Goal: Task Accomplishment & Management: Manage account settings

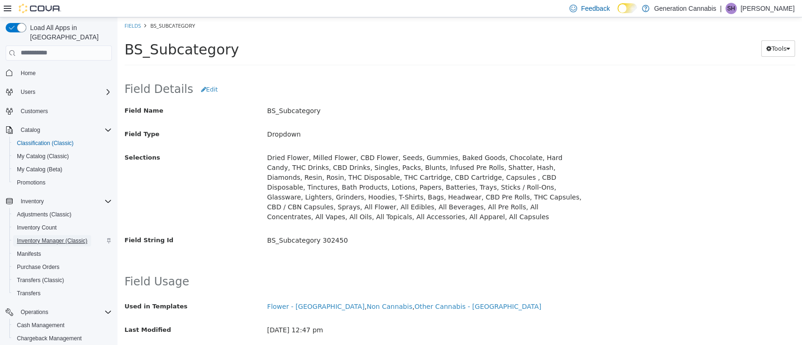
click at [58, 237] on span "Inventory Manager (Classic)" at bounding box center [52, 241] width 71 height 8
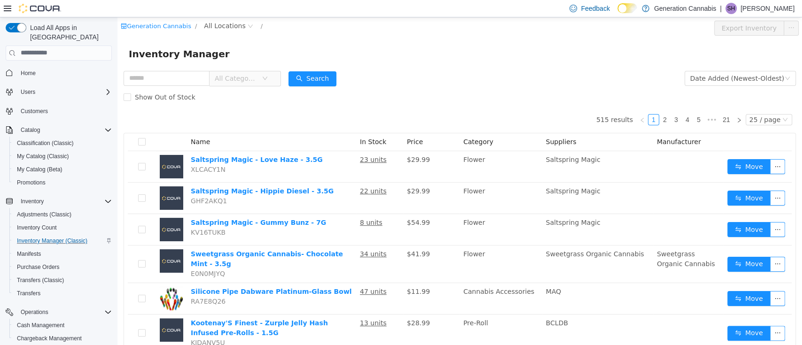
click at [271, 80] on span "All Categories" at bounding box center [241, 78] width 64 height 15
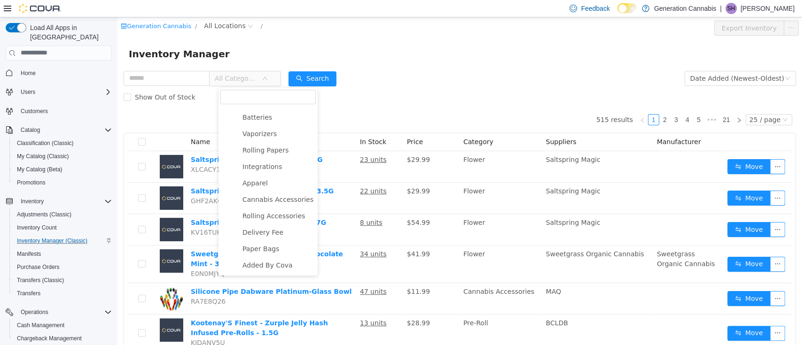
scroll to position [67, 0]
click at [281, 124] on span "Pre-Roll" at bounding box center [278, 129] width 76 height 13
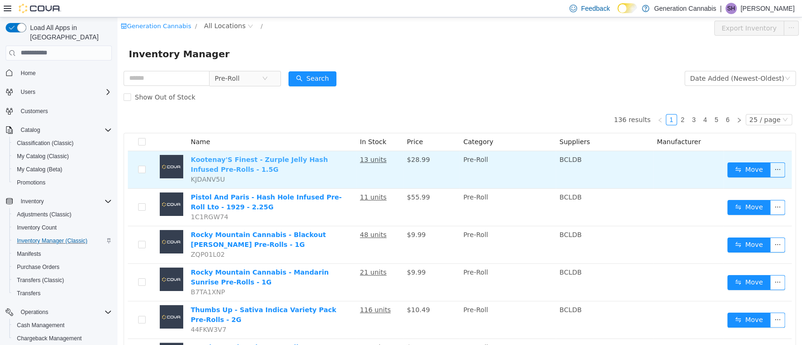
click at [278, 160] on link "Kootenay'S Finest - Zurple Jelly Hash Infused Pre-Rolls - 1.5G" at bounding box center [259, 164] width 137 height 17
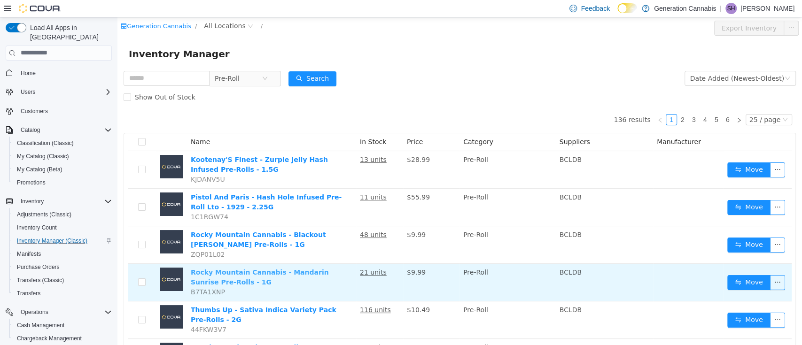
click at [285, 272] on link "Rocky Mountain Cannabis - Mandarin Sunrise Pre-Rolls - 1G" at bounding box center [260, 276] width 138 height 17
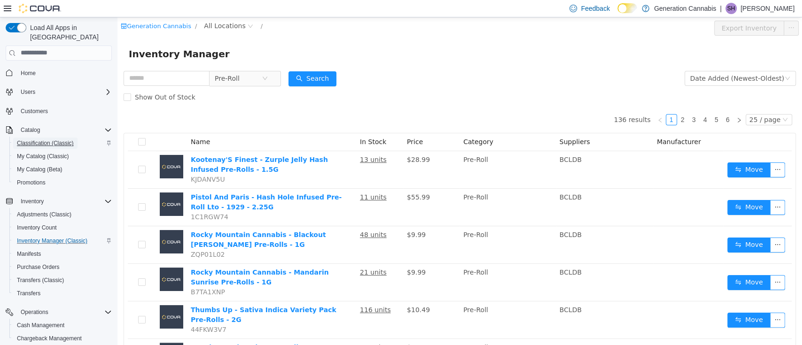
click at [55, 138] on span "Classification (Classic)" at bounding box center [45, 143] width 57 height 11
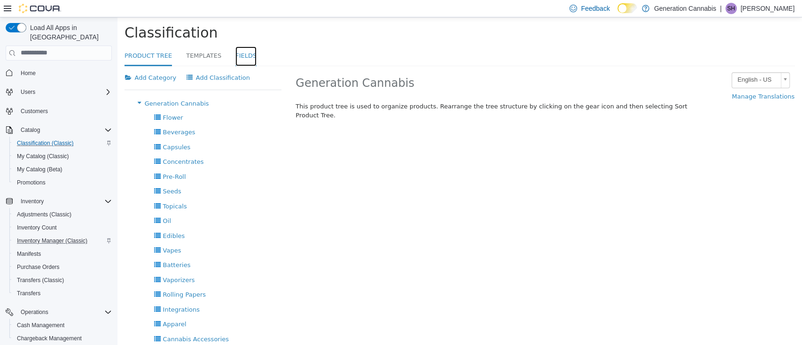
click at [235, 55] on link "Fields" at bounding box center [245, 56] width 21 height 20
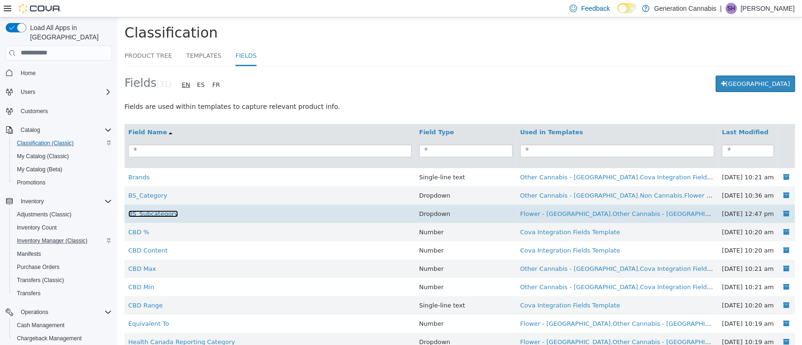
click at [164, 212] on link "BS_Subcategory" at bounding box center [153, 213] width 50 height 7
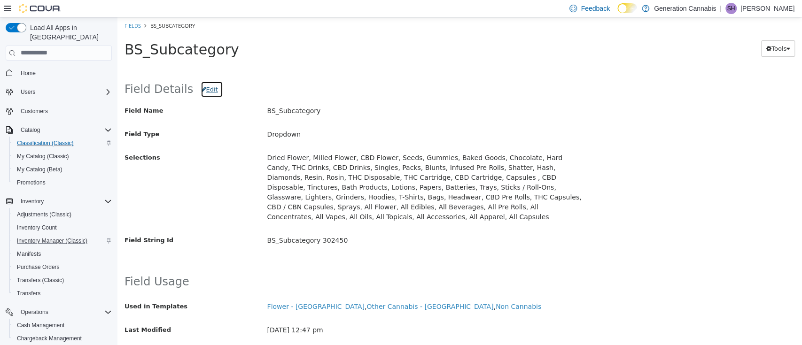
click at [204, 90] on button "Edit" at bounding box center [212, 89] width 23 height 17
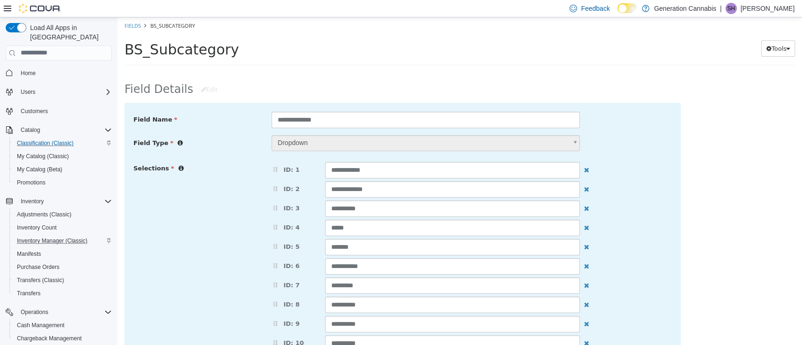
click at [128, 21] on li "Fields" at bounding box center [133, 25] width 16 height 9
click at [129, 25] on link "Fields" at bounding box center [133, 25] width 16 height 7
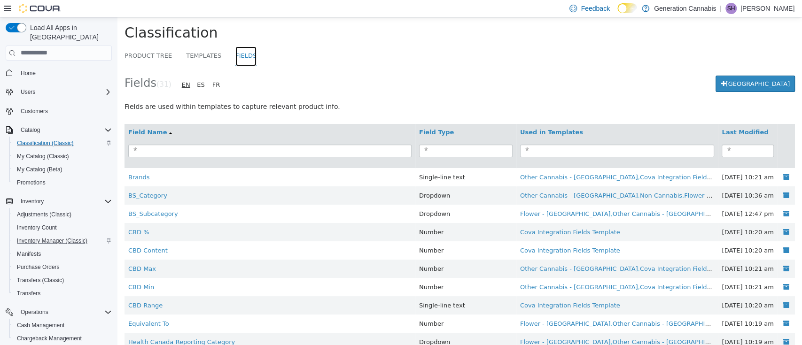
click at [242, 62] on link "Fields" at bounding box center [245, 56] width 21 height 20
click at [241, 60] on link "Fields" at bounding box center [245, 56] width 21 height 20
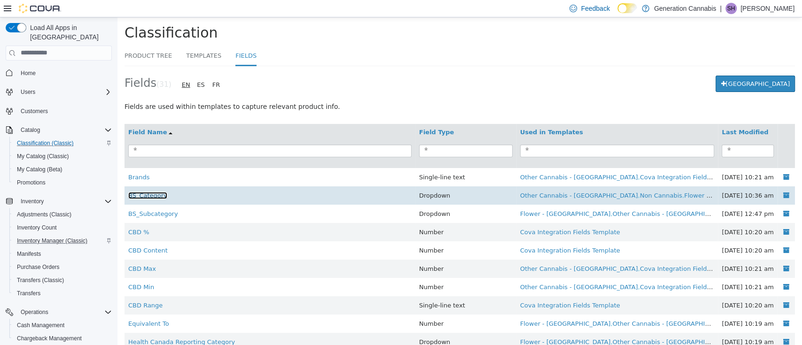
click at [146, 195] on link "BS_Category" at bounding box center [147, 195] width 39 height 7
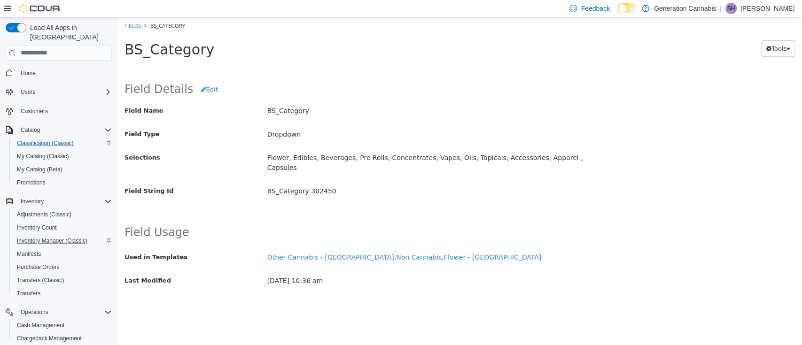
click at [130, 17] on ol "Fields BS_Category" at bounding box center [460, 25] width 685 height 17
click at [128, 29] on link "Fields" at bounding box center [133, 25] width 16 height 7
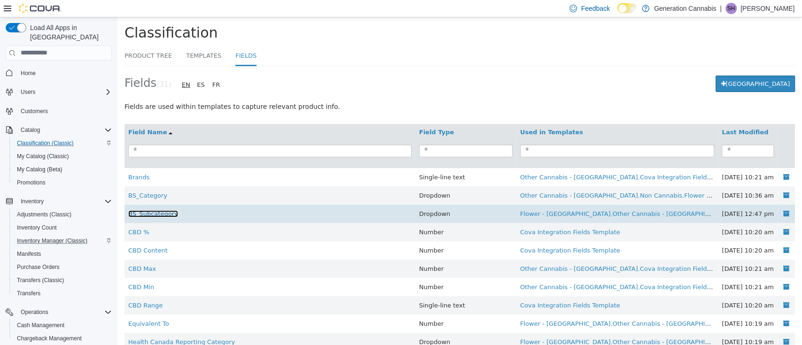
click at [158, 215] on link "BS_Subcategory" at bounding box center [153, 213] width 50 height 7
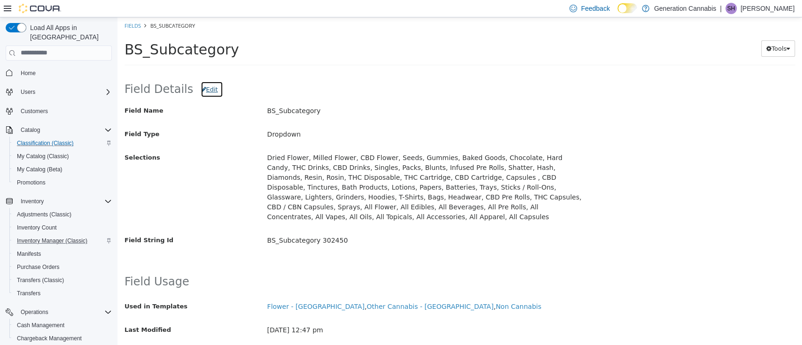
click at [204, 90] on button "Edit" at bounding box center [212, 89] width 23 height 17
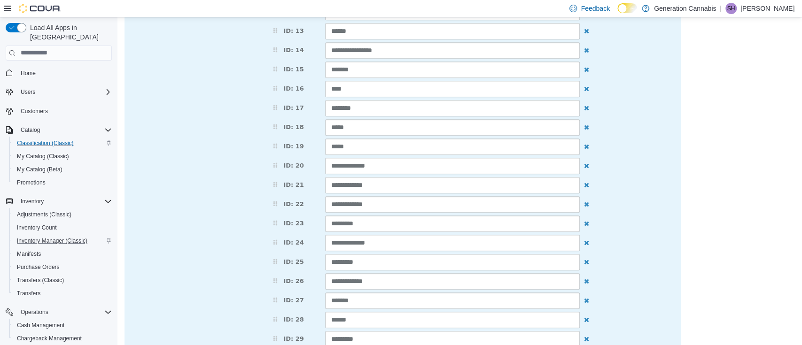
scroll to position [376, 0]
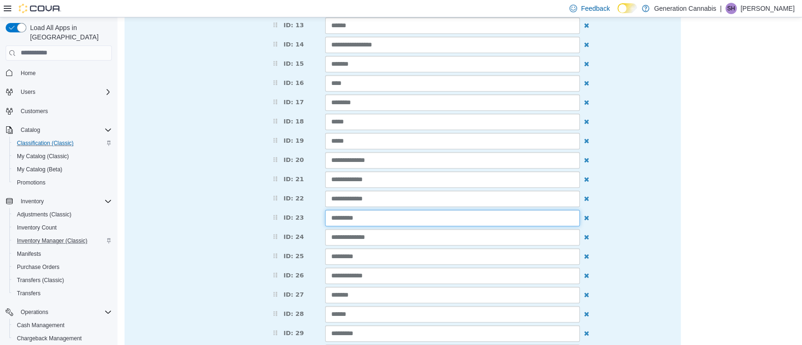
drag, startPoint x: 377, startPoint y: 220, endPoint x: 297, endPoint y: 208, distance: 80.8
click at [297, 208] on li "ID: 23 ********" at bounding box center [426, 218] width 322 height 20
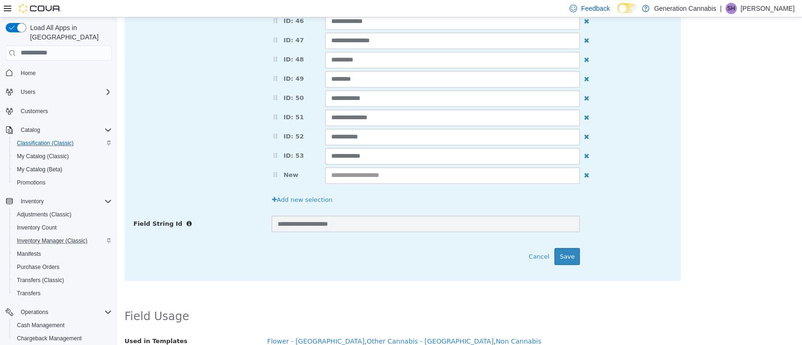
scroll to position [1049, 0]
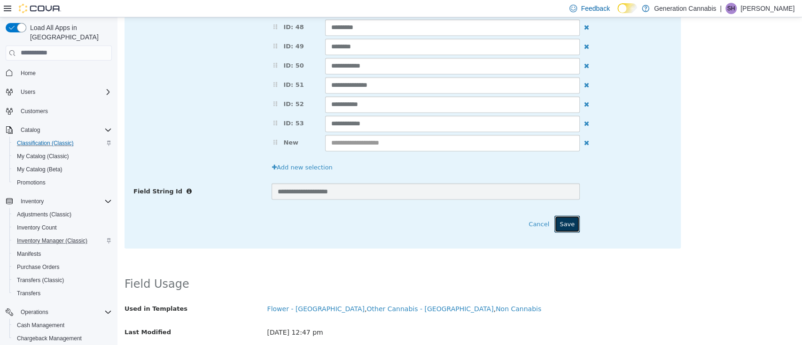
click at [568, 219] on button "Save" at bounding box center [567, 223] width 25 height 17
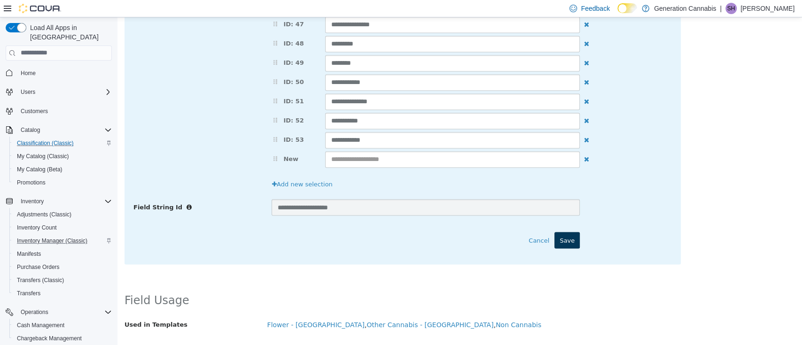
scroll to position [413, 0]
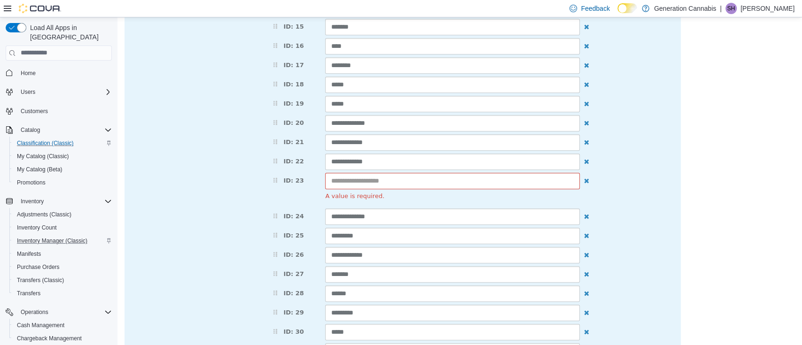
click at [268, 178] on label "ID: 23" at bounding box center [292, 179] width 54 height 13
click at [357, 181] on input "text" at bounding box center [452, 181] width 255 height 16
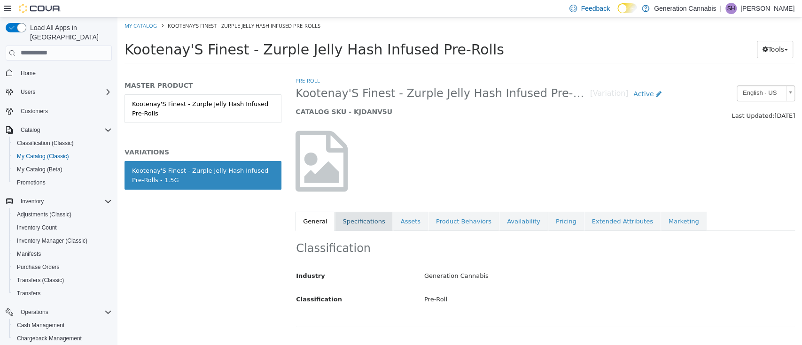
click at [361, 221] on link "Specifications" at bounding box center [363, 222] width 57 height 20
click at [366, 231] on div "Classification Industry Generation Cannabis Classification Pre-Roll Cancel Save…" at bounding box center [546, 279] width 500 height 96
click at [365, 228] on link "Specifications" at bounding box center [363, 222] width 57 height 20
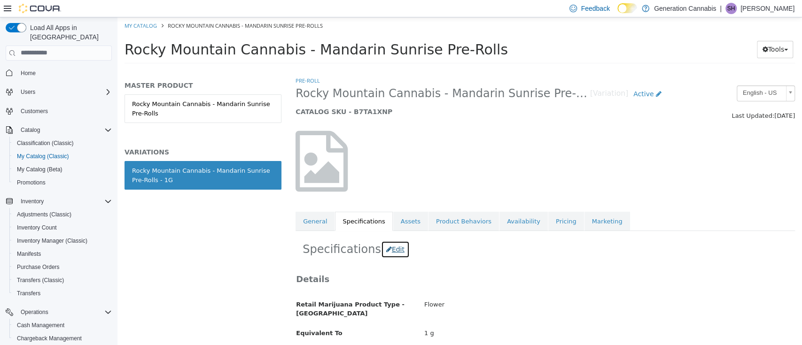
click at [392, 246] on button "Edit" at bounding box center [395, 249] width 29 height 17
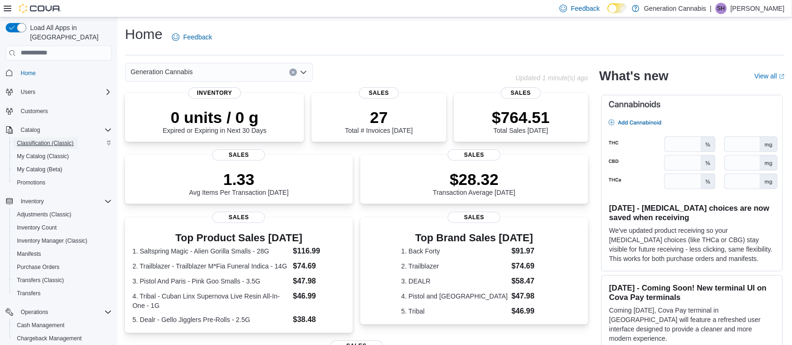
click at [49, 140] on span "Classification (Classic)" at bounding box center [45, 144] width 57 height 8
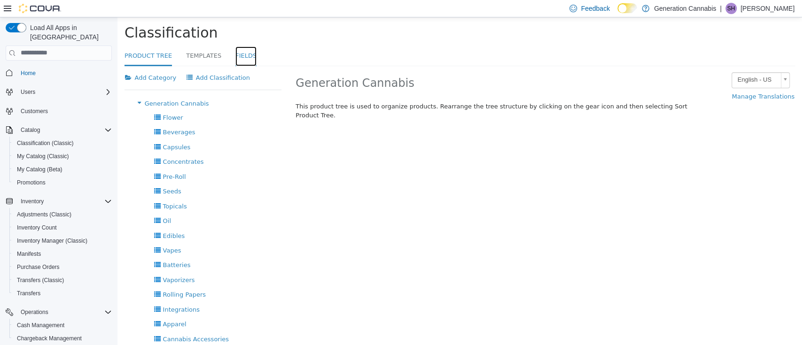
click at [235, 53] on link "Fields" at bounding box center [245, 56] width 21 height 20
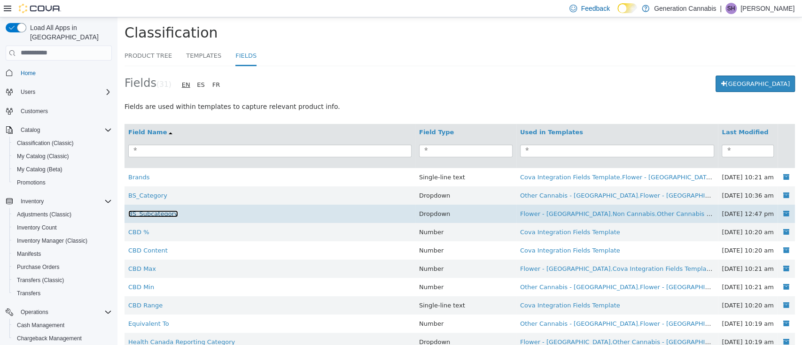
click at [166, 213] on link "BS_Subcategory" at bounding box center [153, 213] width 50 height 7
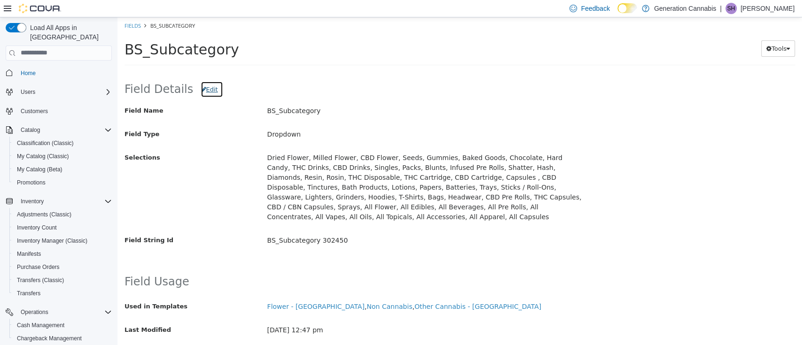
click at [205, 89] on button "Edit" at bounding box center [212, 89] width 23 height 17
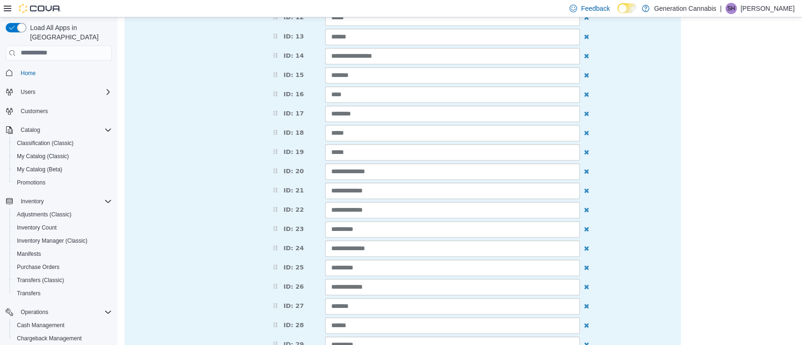
scroll to position [355, 0]
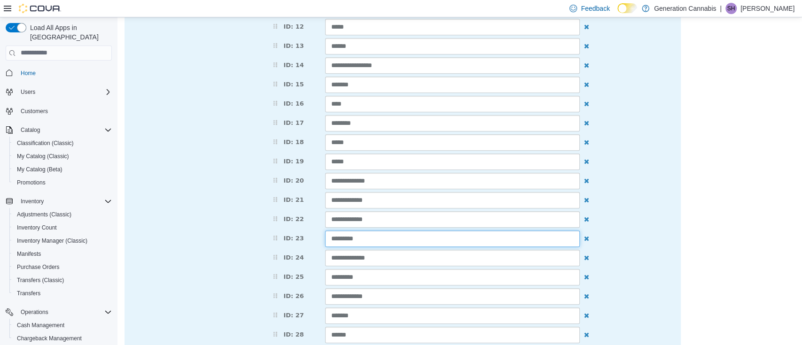
drag, startPoint x: 377, startPoint y: 236, endPoint x: 255, endPoint y: 216, distance: 123.9
click at [255, 216] on div "**********" at bounding box center [402, 337] width 553 height 1064
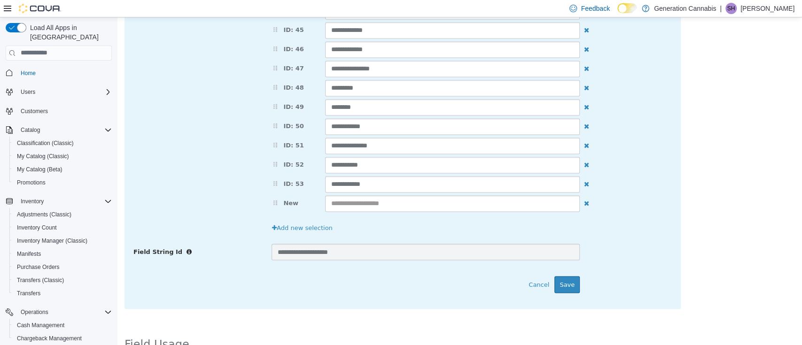
scroll to position [1008, 0]
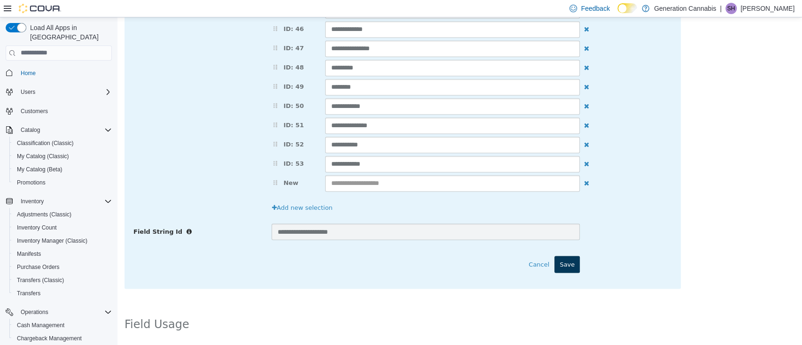
type input "*********"
click at [558, 267] on button "Save" at bounding box center [567, 264] width 25 height 17
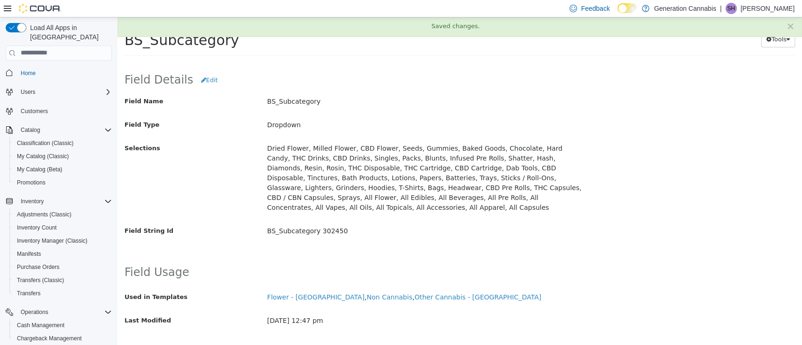
scroll to position [0, 0]
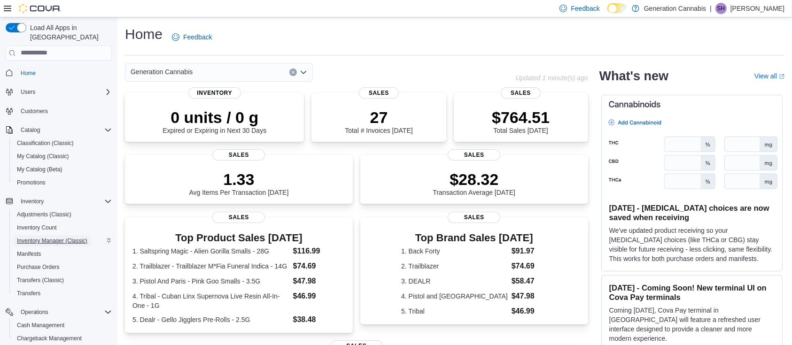
click at [55, 237] on span "Inventory Manager (Classic)" at bounding box center [52, 241] width 71 height 8
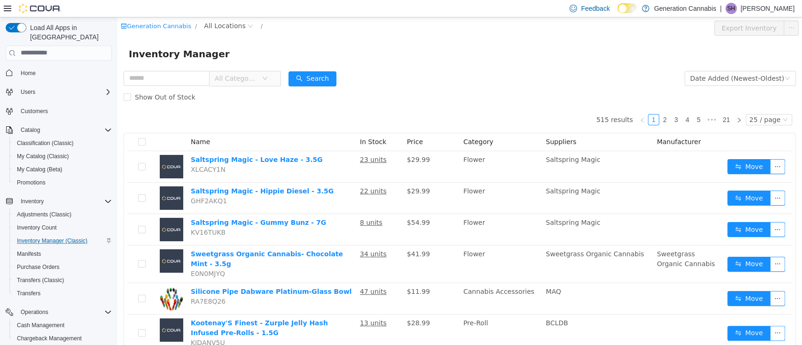
click at [254, 79] on span "All Categories" at bounding box center [236, 77] width 43 height 9
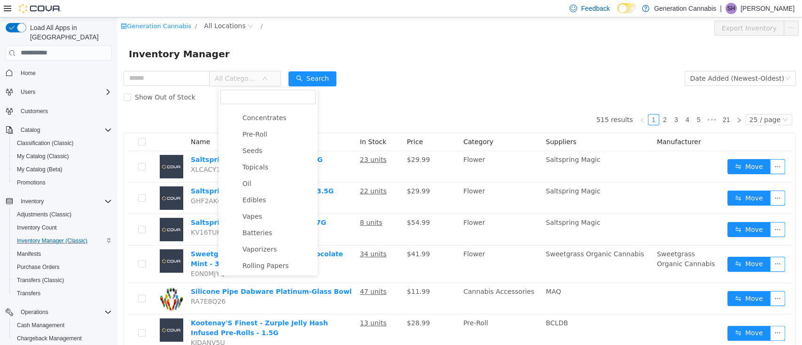
scroll to position [66, 0]
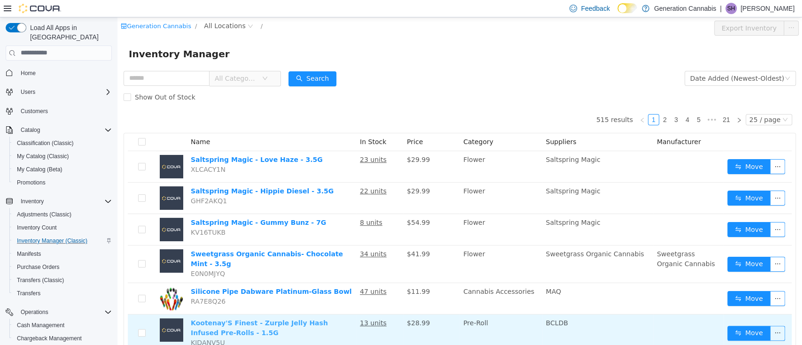
click at [262, 319] on link "Kootenay'S Finest - Zurple Jelly Hash Infused Pre-Rolls - 1.5G" at bounding box center [259, 327] width 137 height 17
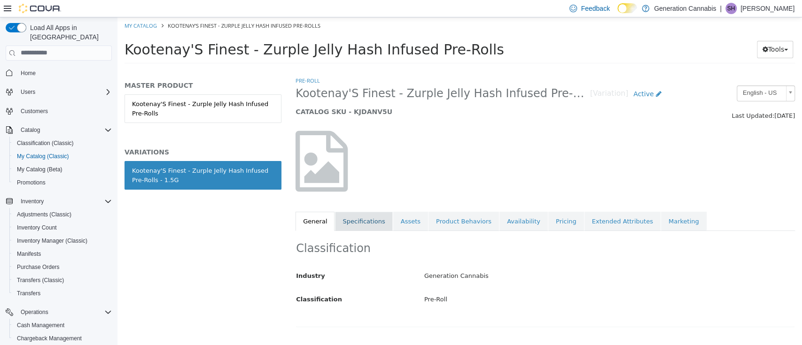
click at [362, 222] on link "Specifications" at bounding box center [363, 222] width 57 height 20
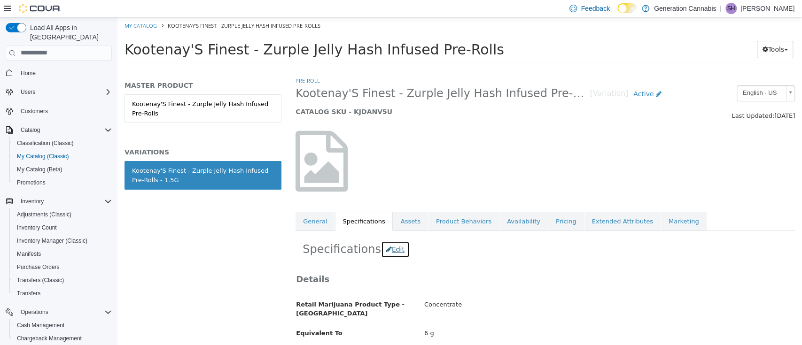
click at [394, 250] on button "Edit" at bounding box center [395, 249] width 29 height 17
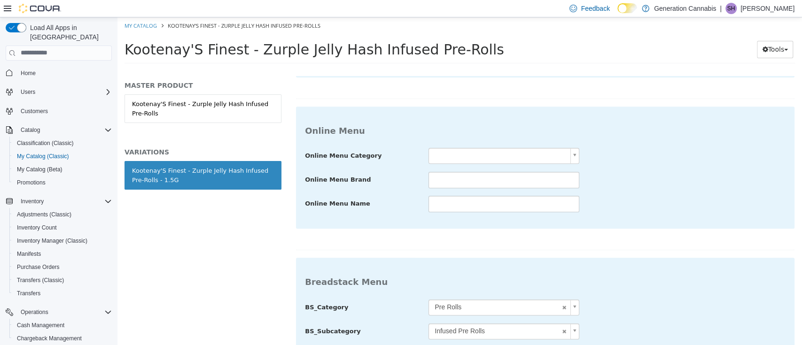
scroll to position [643, 0]
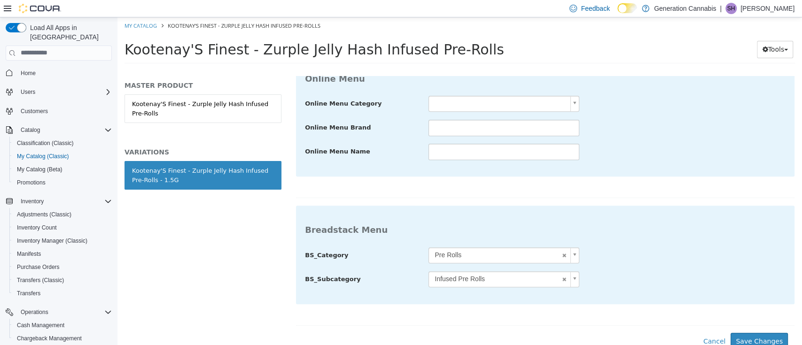
click at [496, 69] on body "**********" at bounding box center [460, 43] width 685 height 52
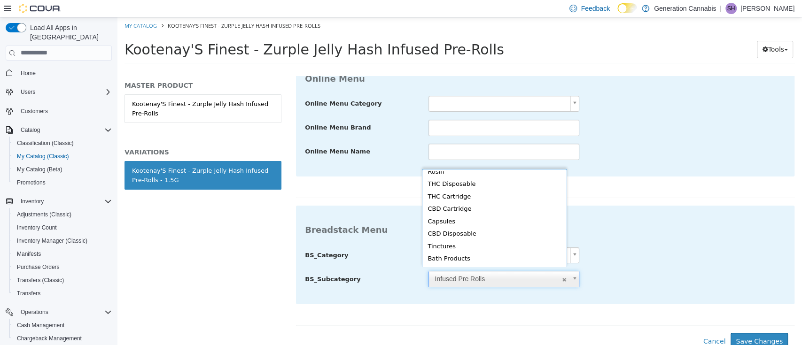
scroll to position [234, 0]
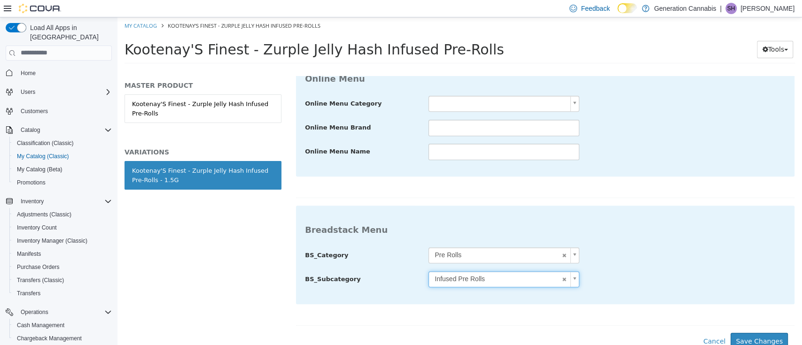
click at [605, 69] on body "**********" at bounding box center [460, 43] width 685 height 52
